Goal: Navigation & Orientation: Find specific page/section

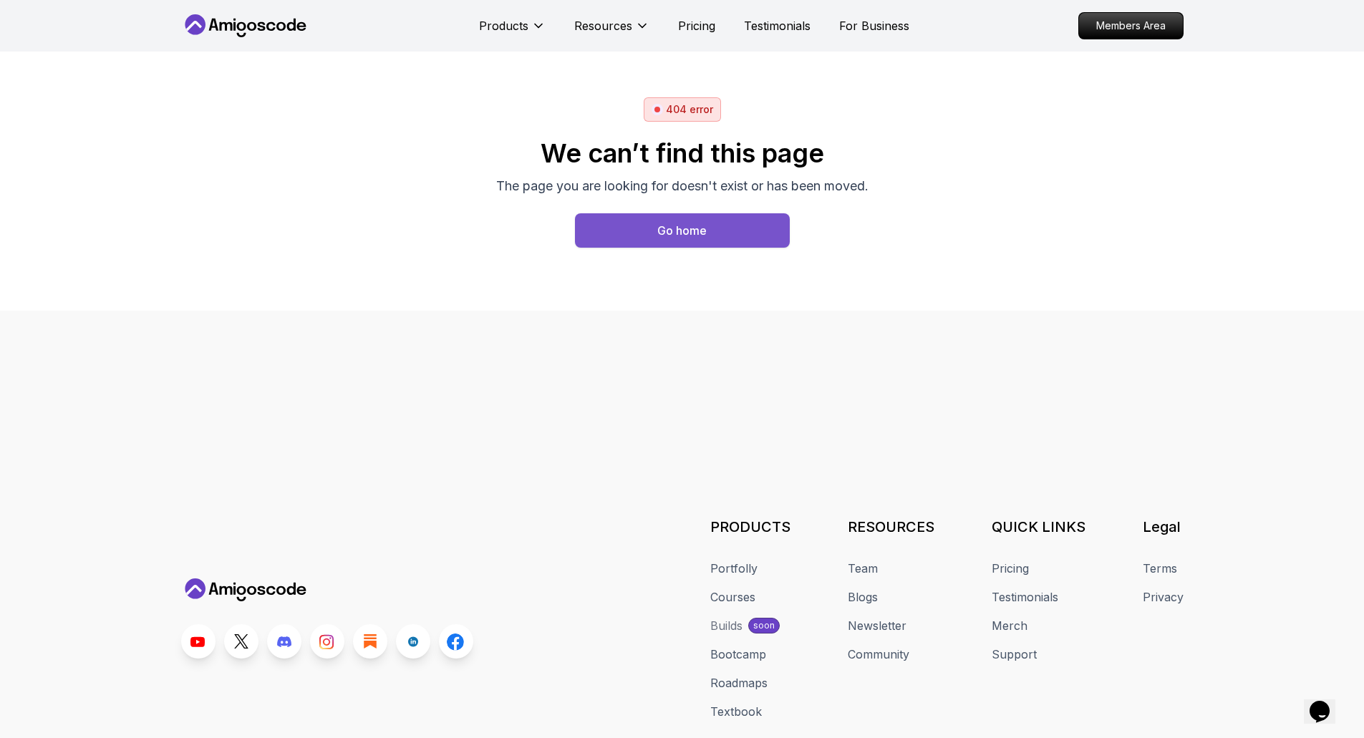
drag, startPoint x: 0, startPoint y: 0, endPoint x: 662, endPoint y: 233, distance: 701.4
click at [662, 233] on div "Go home" at bounding box center [681, 230] width 49 height 17
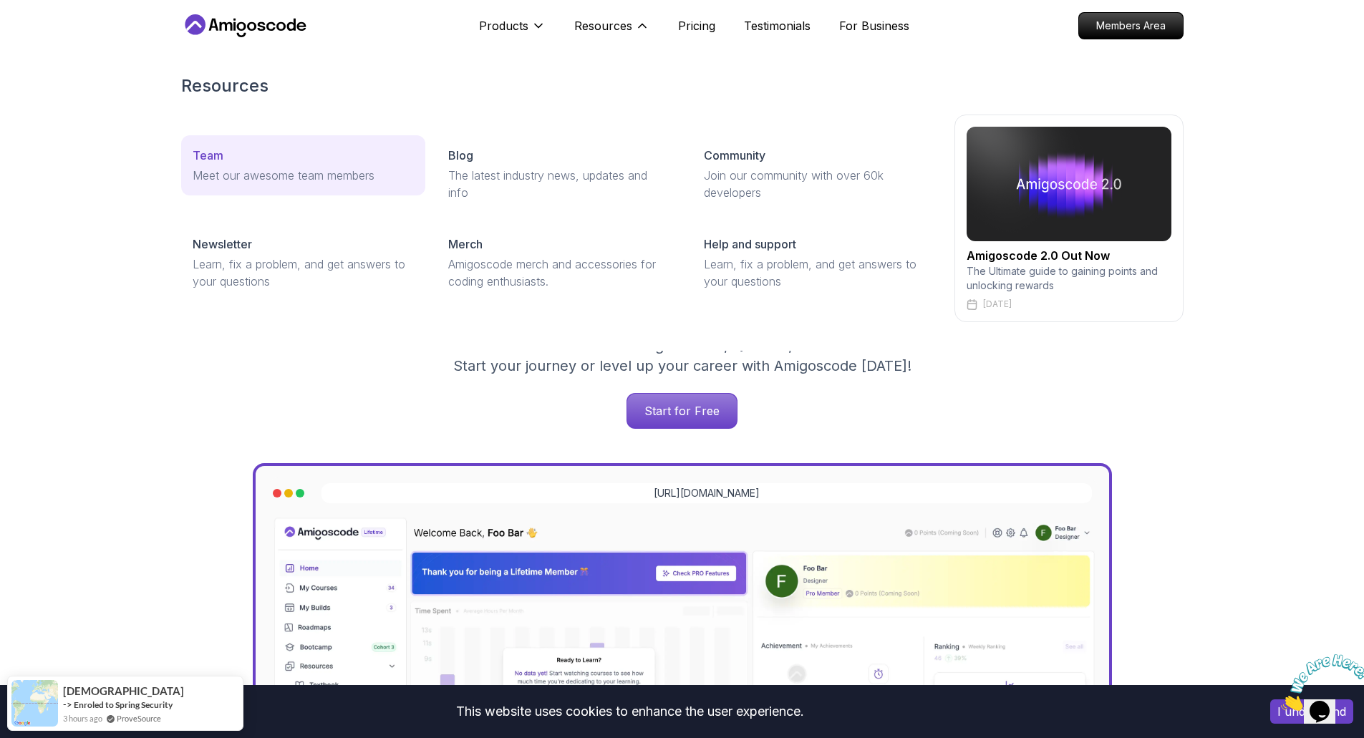
click at [299, 173] on p "Meet our awesome team members" at bounding box center [303, 175] width 221 height 17
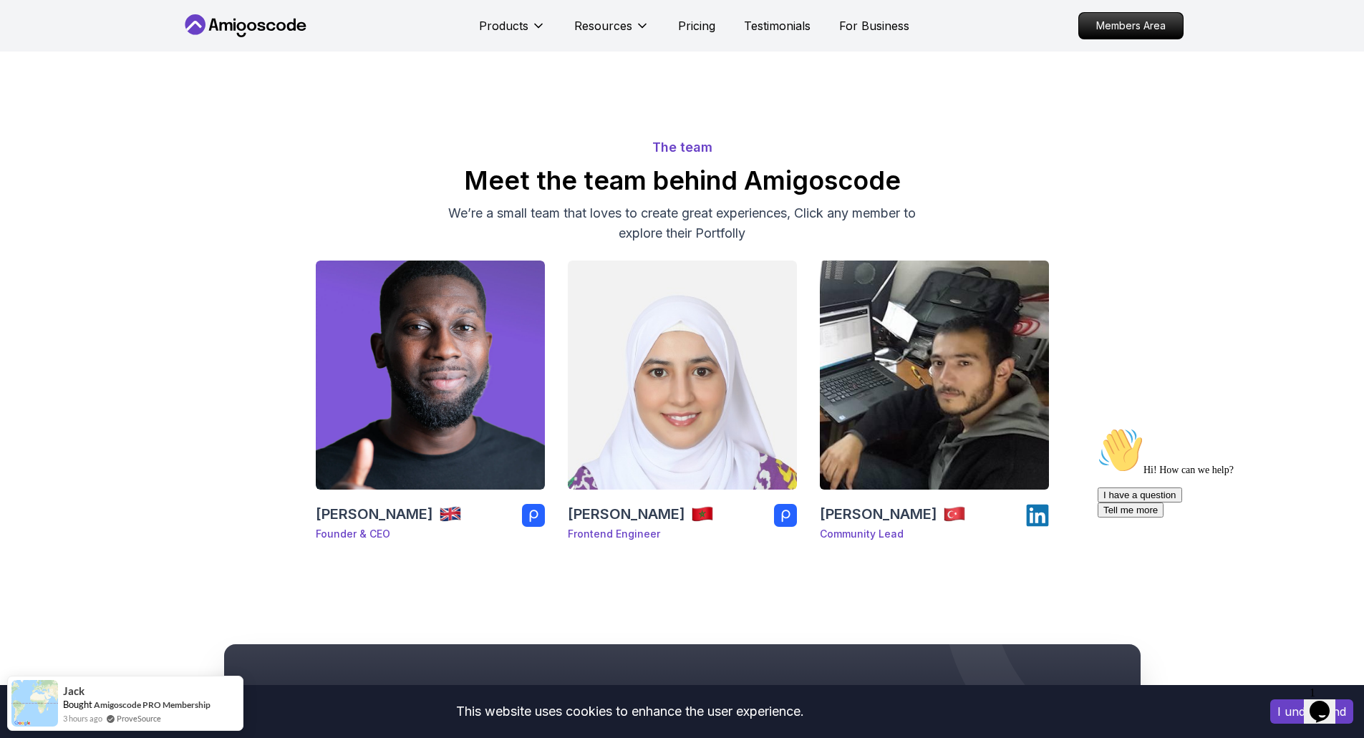
click at [991, 377] on img at bounding box center [934, 375] width 241 height 241
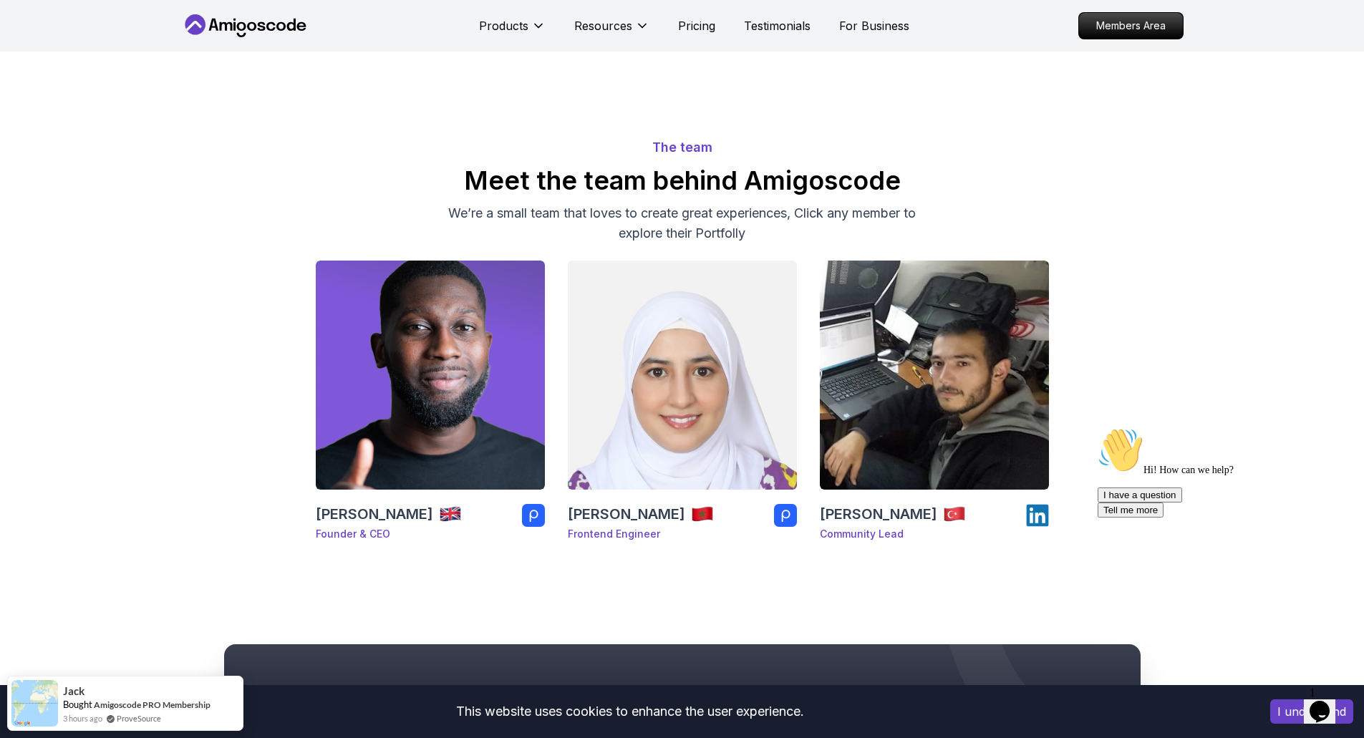
click at [699, 350] on img at bounding box center [682, 375] width 241 height 241
click at [889, 246] on body "This website uses cookies to enhance the user experience. I understand Products…" at bounding box center [682, 660] width 1364 height 1320
